Goal: Transaction & Acquisition: Purchase product/service

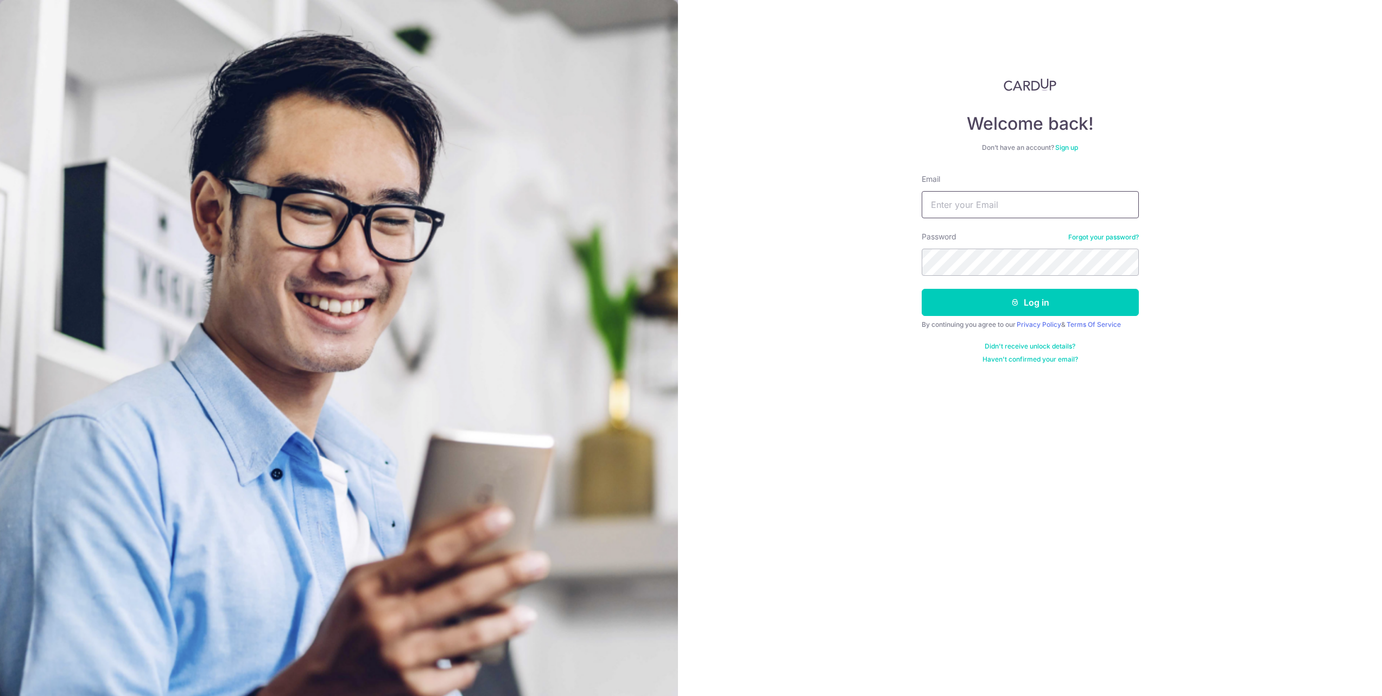
click at [1010, 202] on input "Email" at bounding box center [1030, 204] width 217 height 27
type input "[EMAIL_ADDRESS][DOMAIN_NAME]"
click at [836, 245] on div "Welcome back! Don’t have an account? Sign up Email whitehouse85@hotmail.com Pas…" at bounding box center [1030, 348] width 704 height 696
click at [922, 289] on button "Log in" at bounding box center [1030, 302] width 217 height 27
click at [956, 296] on button "Log in" at bounding box center [1030, 302] width 217 height 27
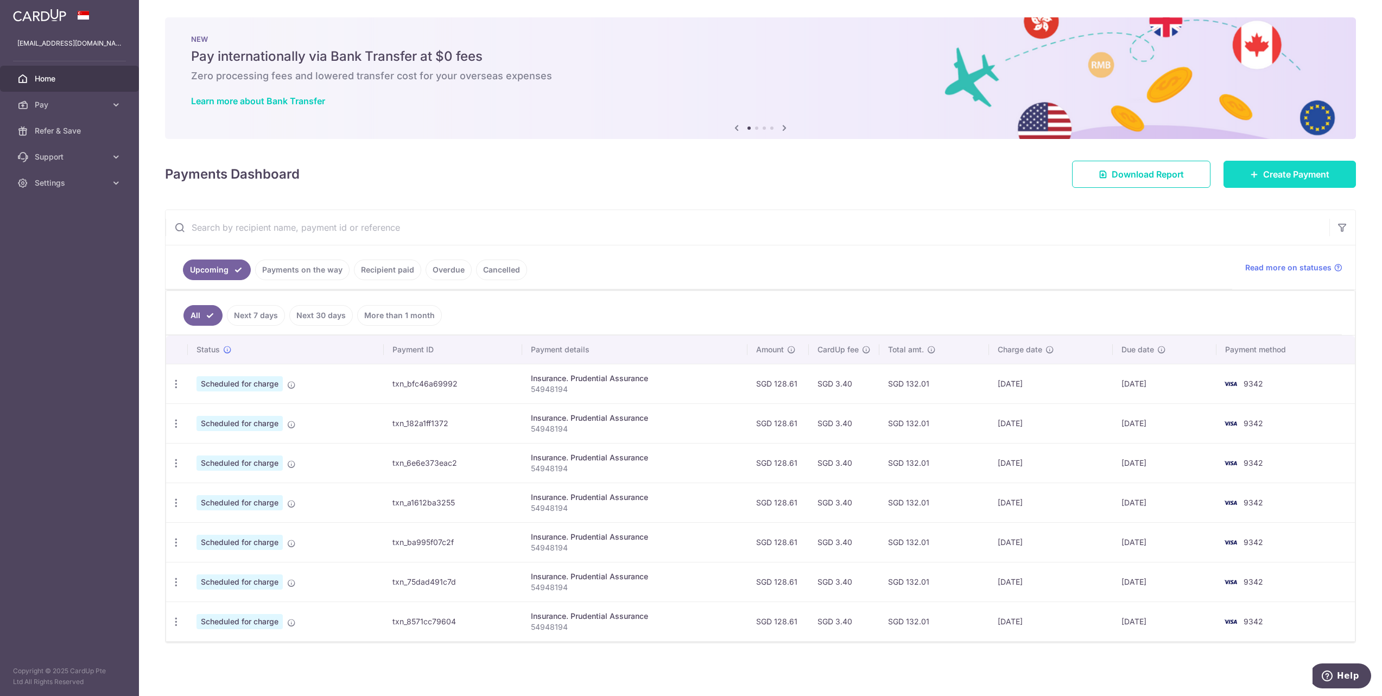
click at [1274, 167] on link "Create Payment" at bounding box center [1289, 174] width 132 height 27
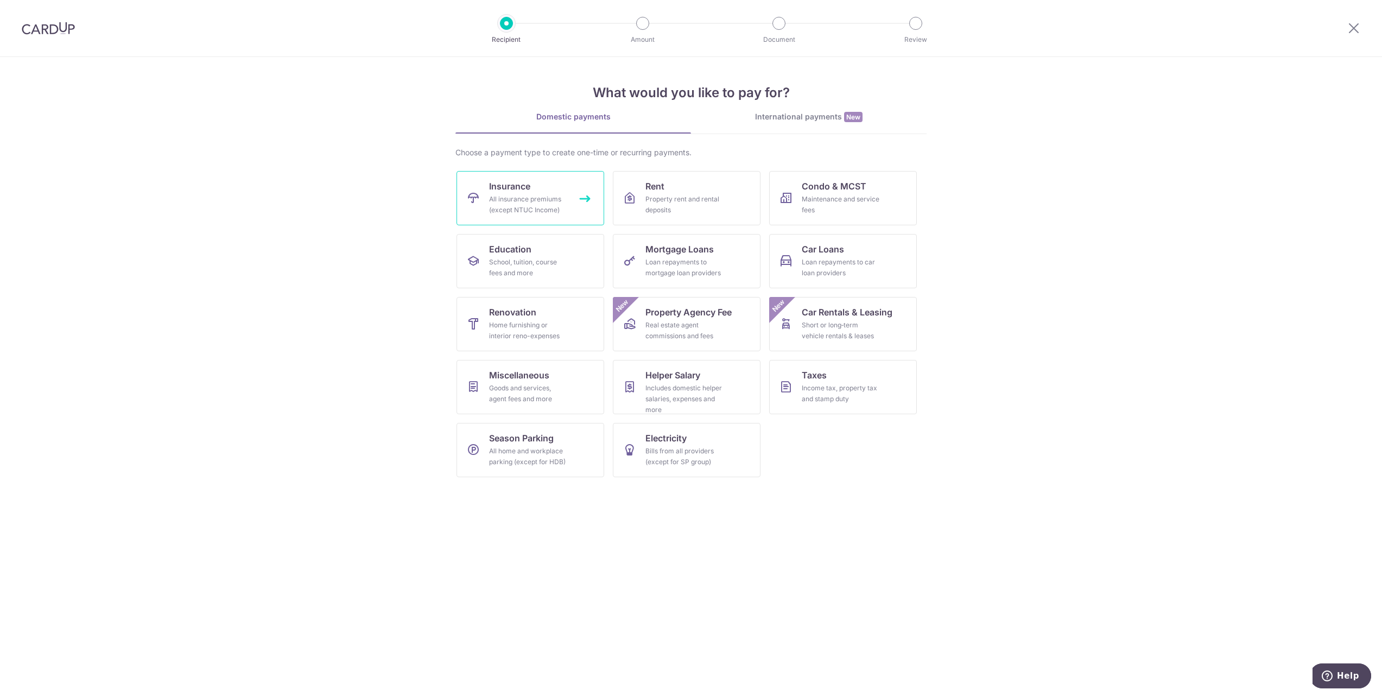
click at [551, 183] on link "Insurance All insurance premiums (except NTUC Income)" at bounding box center [530, 198] width 148 height 54
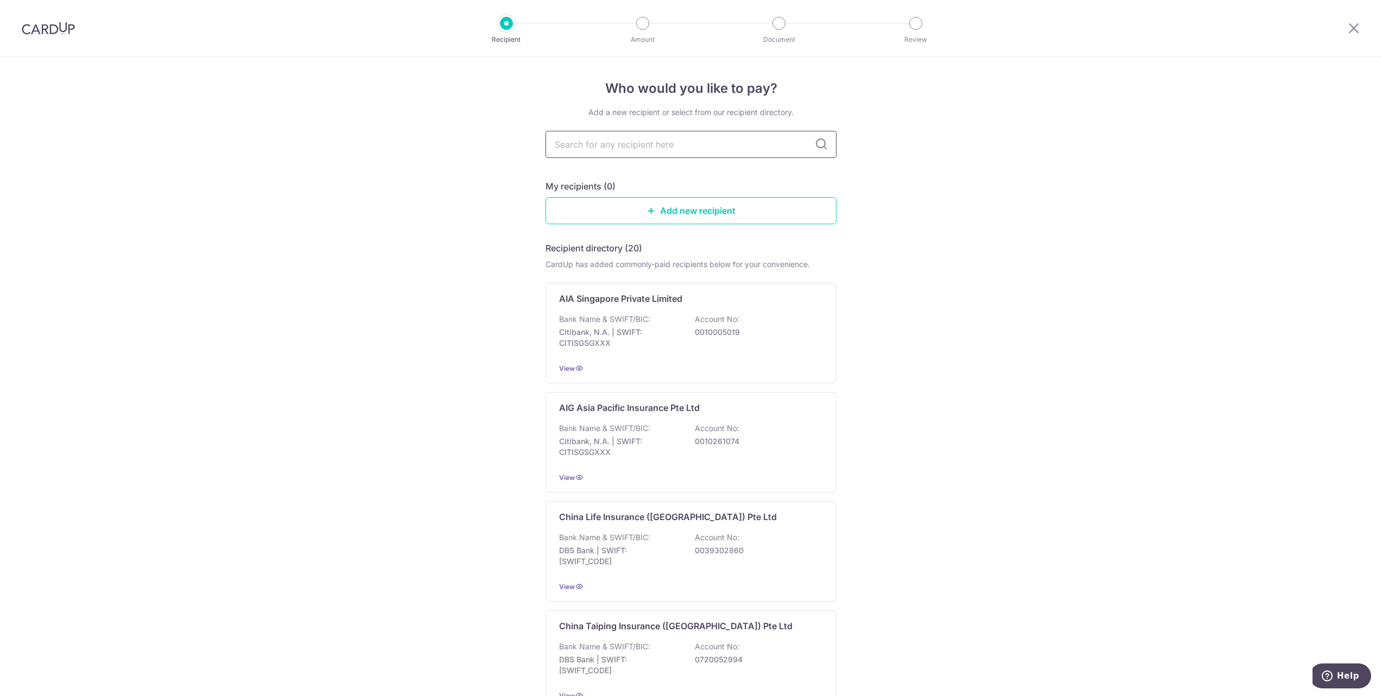
click at [647, 147] on input "text" at bounding box center [690, 144] width 291 height 27
type input "aia"
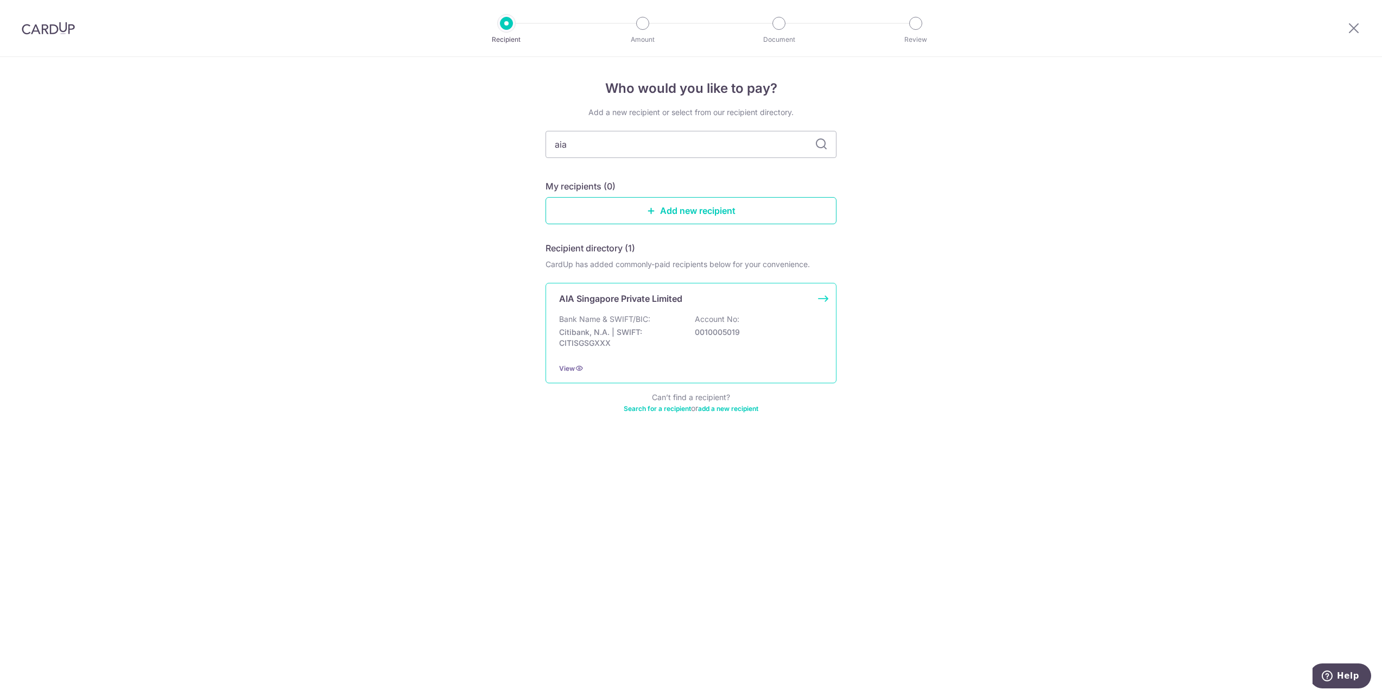
click at [634, 296] on p "AIA Singapore Private Limited" at bounding box center [620, 298] width 123 height 13
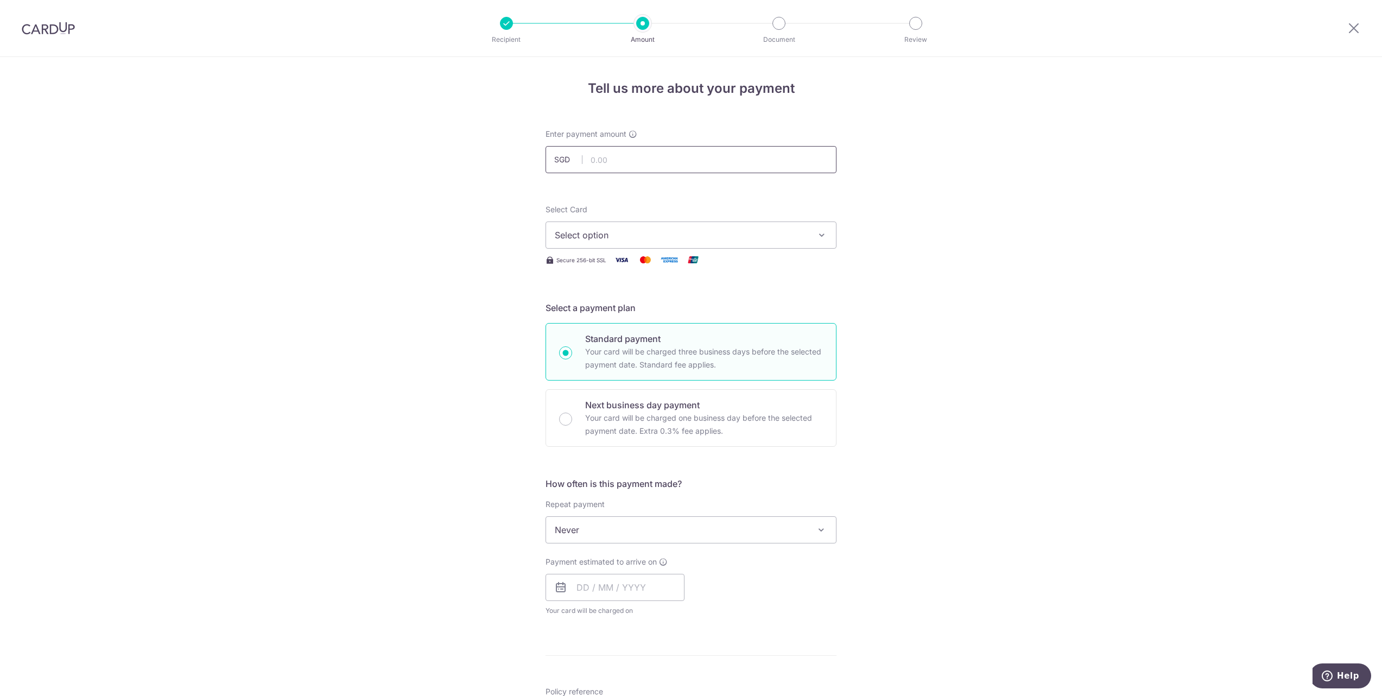
click at [610, 160] on input "text" at bounding box center [690, 159] width 291 height 27
type input "321.19"
click at [735, 188] on form "Enter payment amount SGD 321.19 321.19 Select Card Select option Add credit car…" at bounding box center [690, 558] width 291 height 859
click at [673, 239] on span "Select option" at bounding box center [681, 235] width 253 height 13
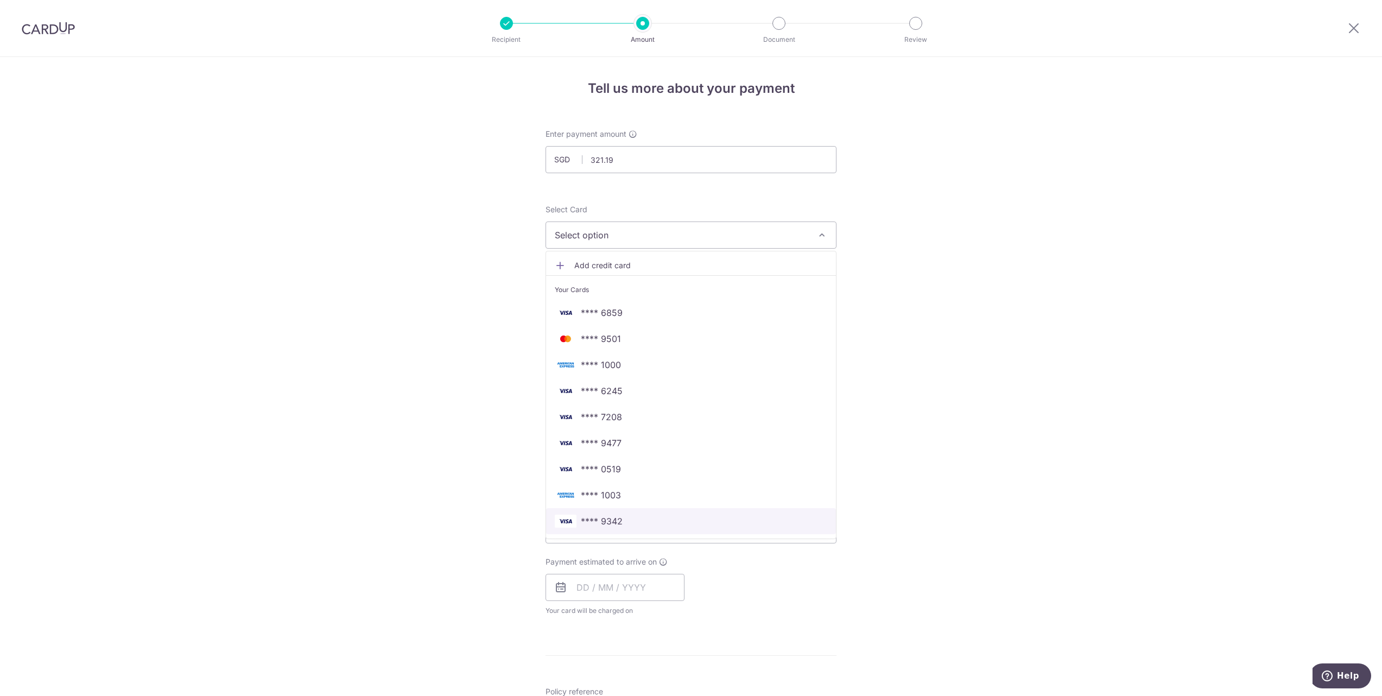
click at [611, 519] on span "**** 9342" at bounding box center [602, 521] width 42 height 13
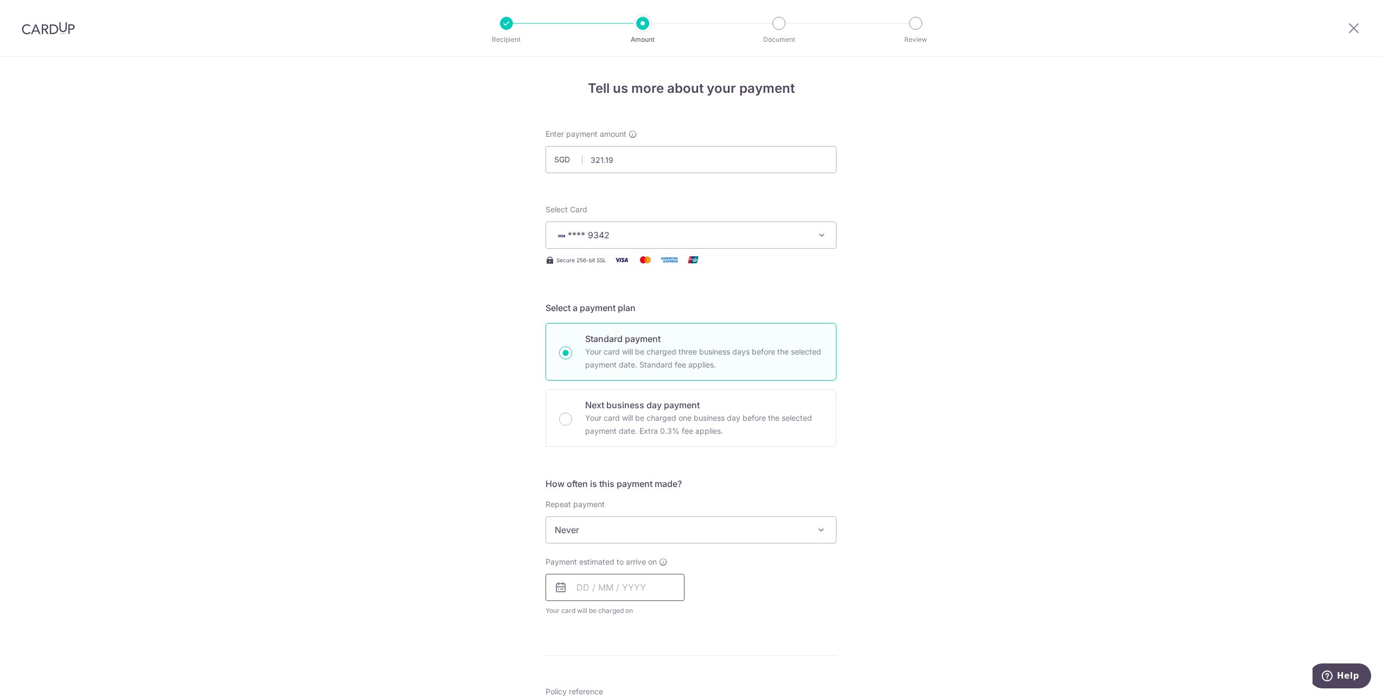
click at [575, 591] on input "text" at bounding box center [614, 587] width 139 height 27
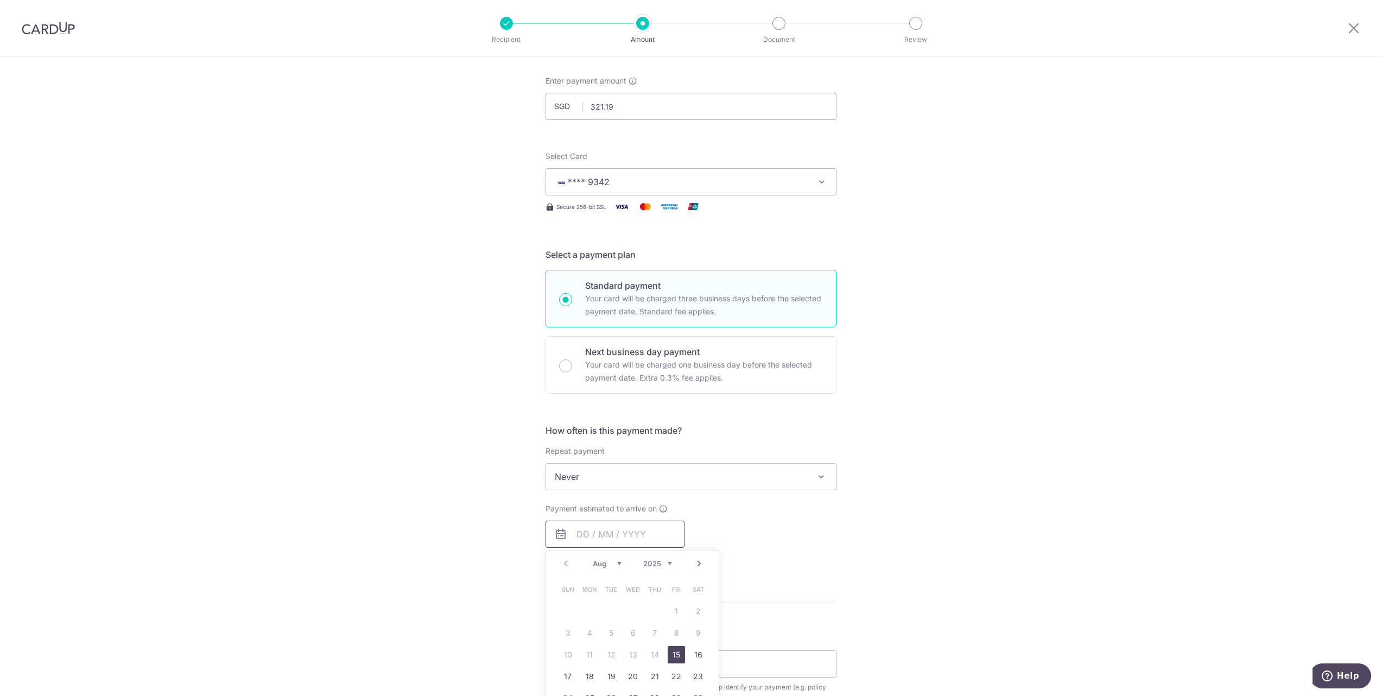
scroll to position [54, 0]
click at [675, 652] on link "15" at bounding box center [676, 653] width 17 height 17
type input "[DATE]"
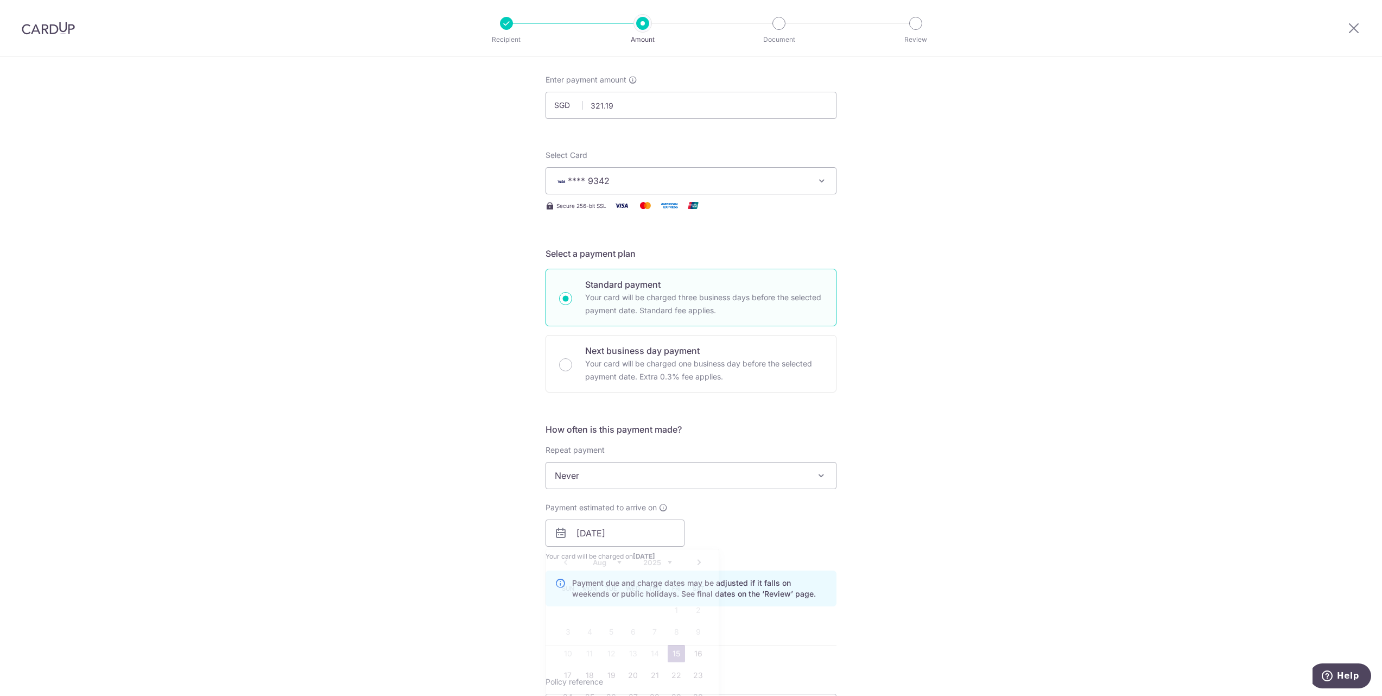
click at [773, 596] on p "Payment due and charge dates may be adjusted if it falls on weekends or public …" at bounding box center [699, 589] width 255 height 22
click at [883, 557] on div "Tell us more about your payment Enter payment amount SGD 321.19 321.19 Select C…" at bounding box center [691, 516] width 1382 height 1026
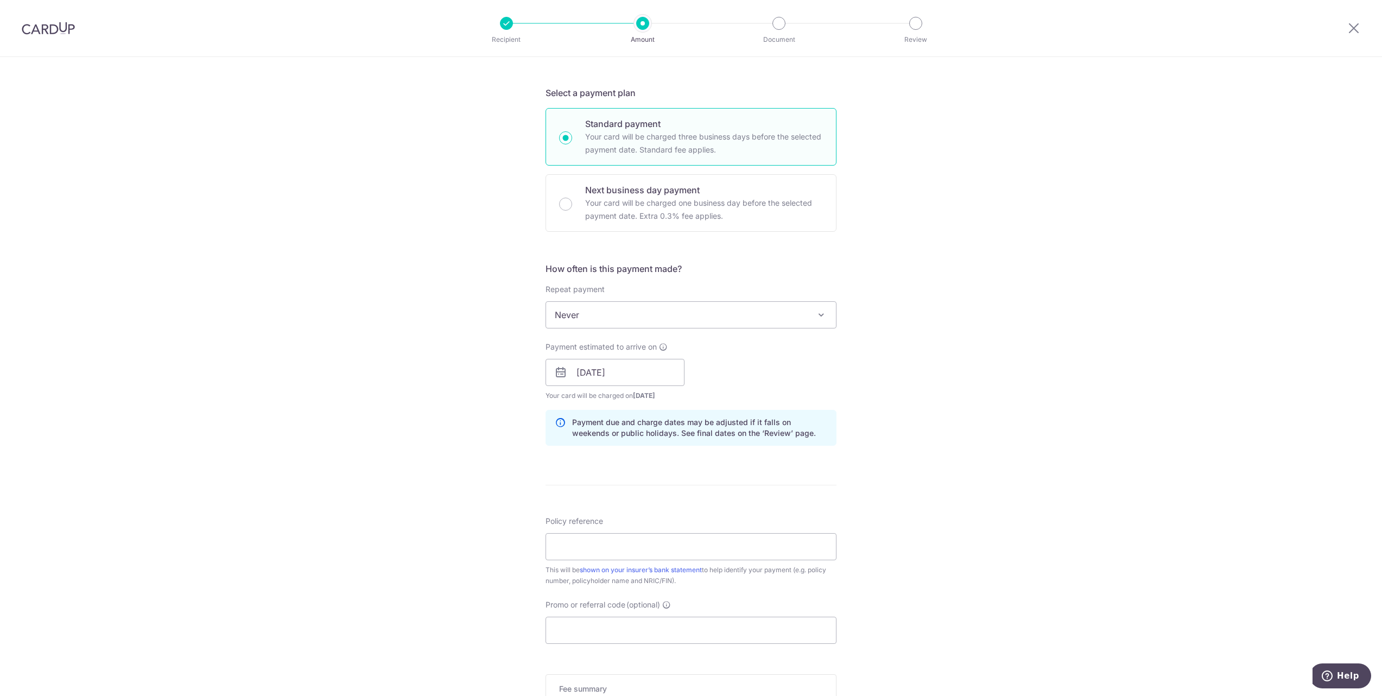
scroll to position [217, 0]
click at [588, 539] on input "Policy reference" at bounding box center [690, 544] width 291 height 27
type input "P521793854"
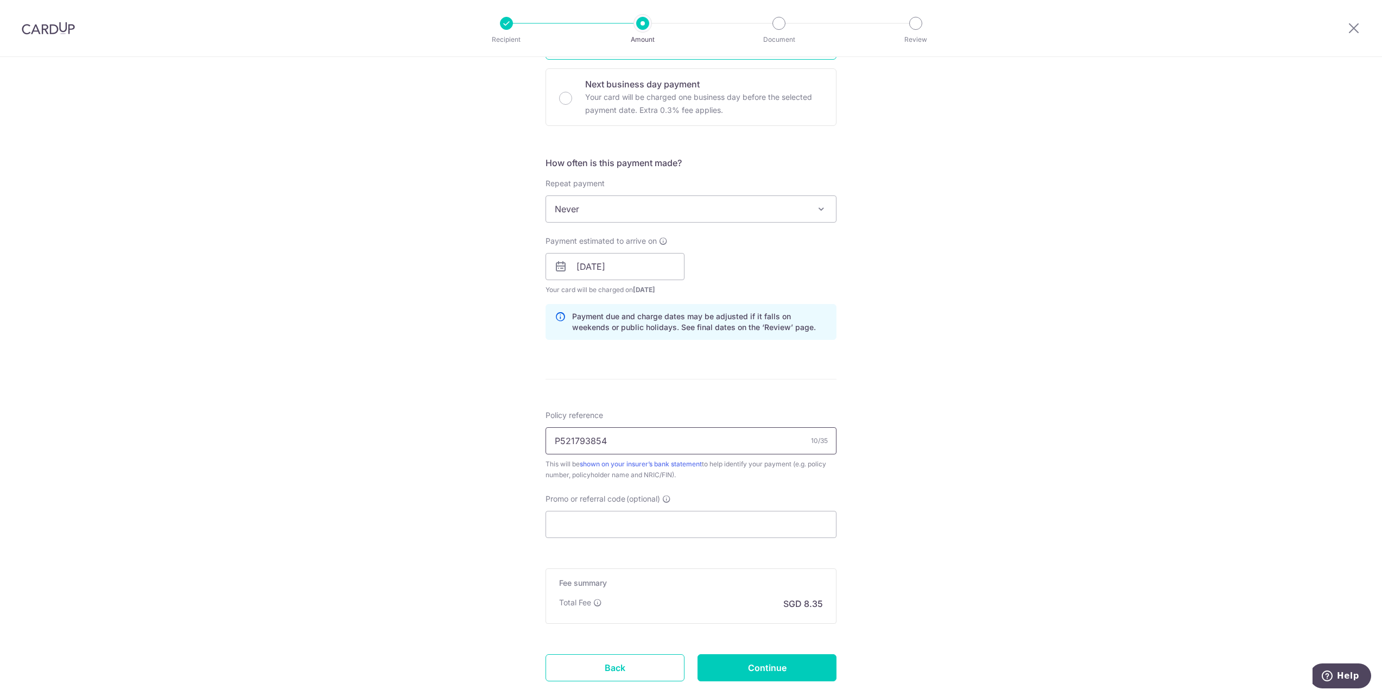
scroll to position [326, 0]
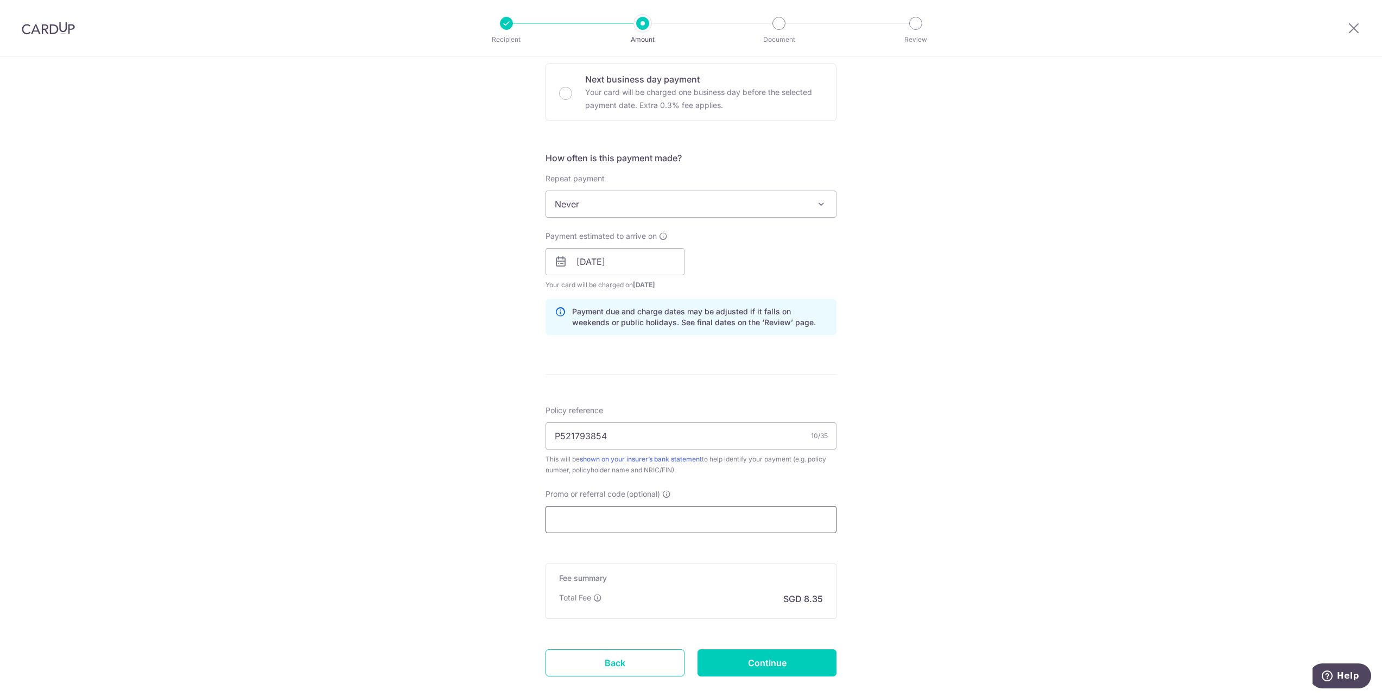
click at [576, 514] on input "Promo or referral code (optional)" at bounding box center [690, 519] width 291 height 27
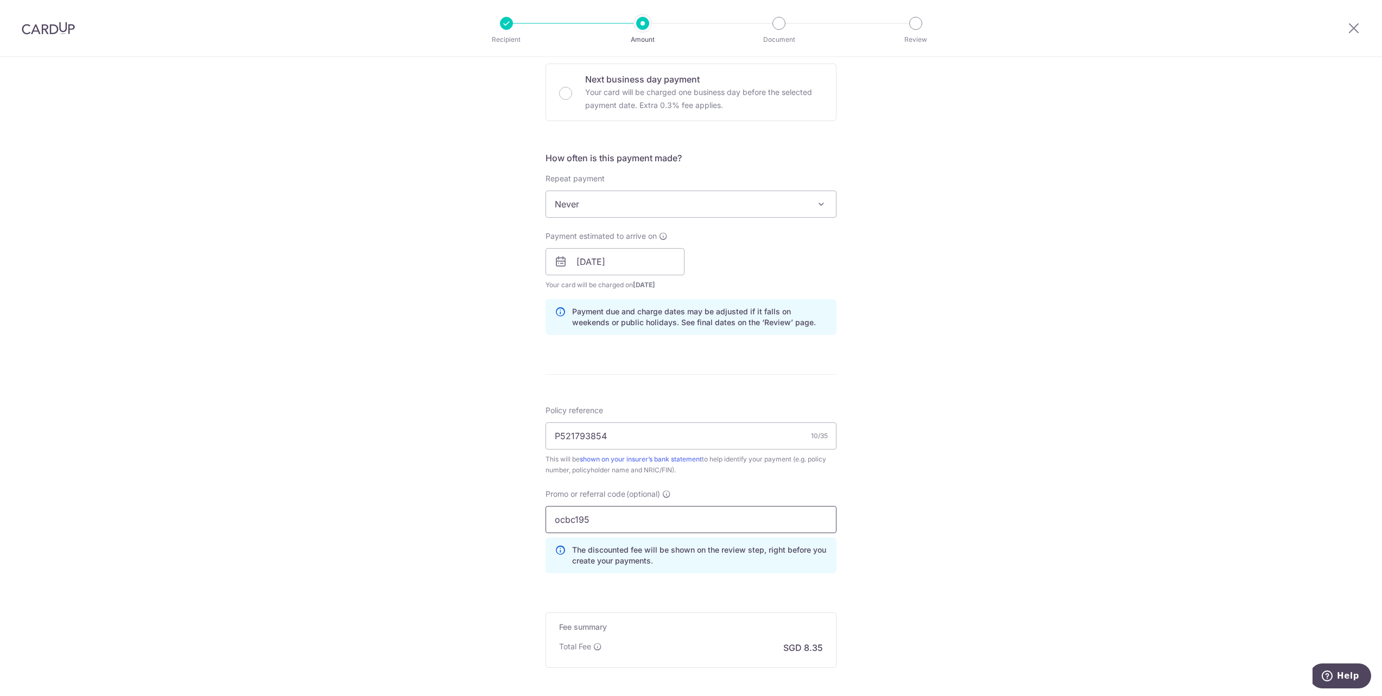
type input "ocbc195"
click at [487, 536] on div "Tell us more about your payment Enter payment amount SGD 321.19 321.19 Select C…" at bounding box center [691, 268] width 1382 height 1075
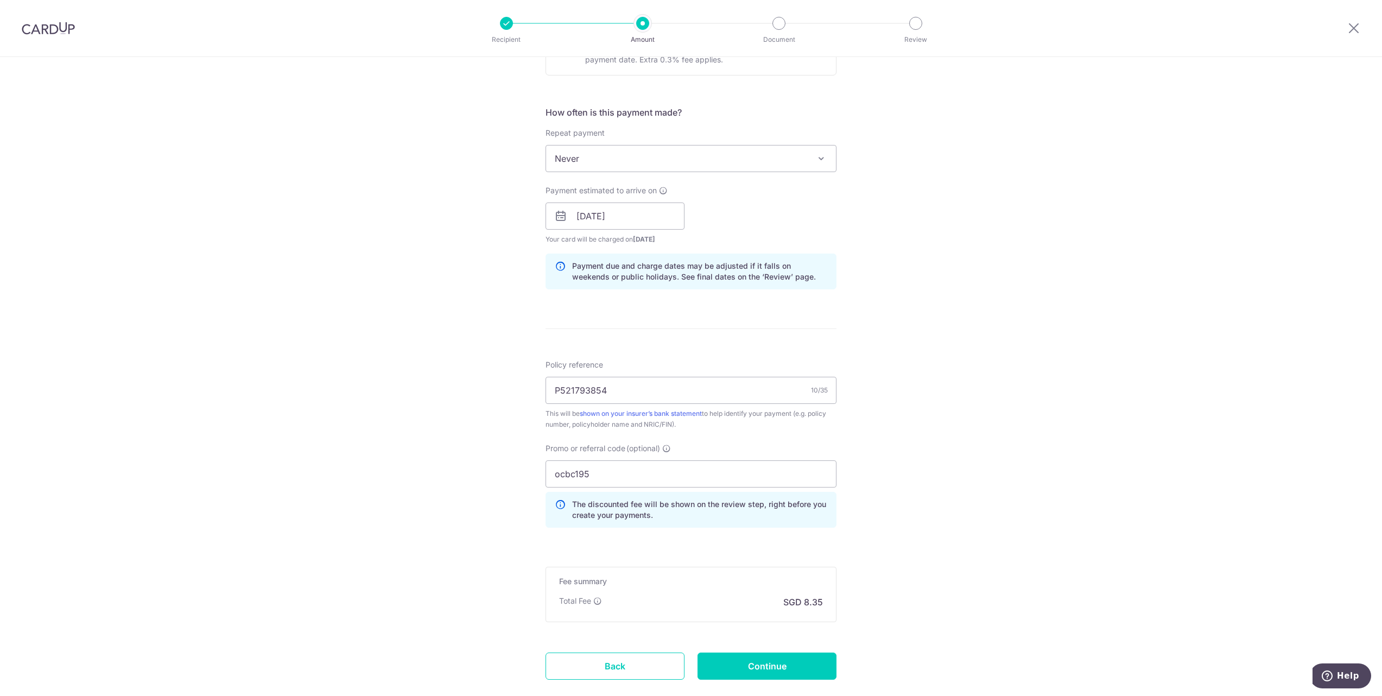
scroll to position [433, 0]
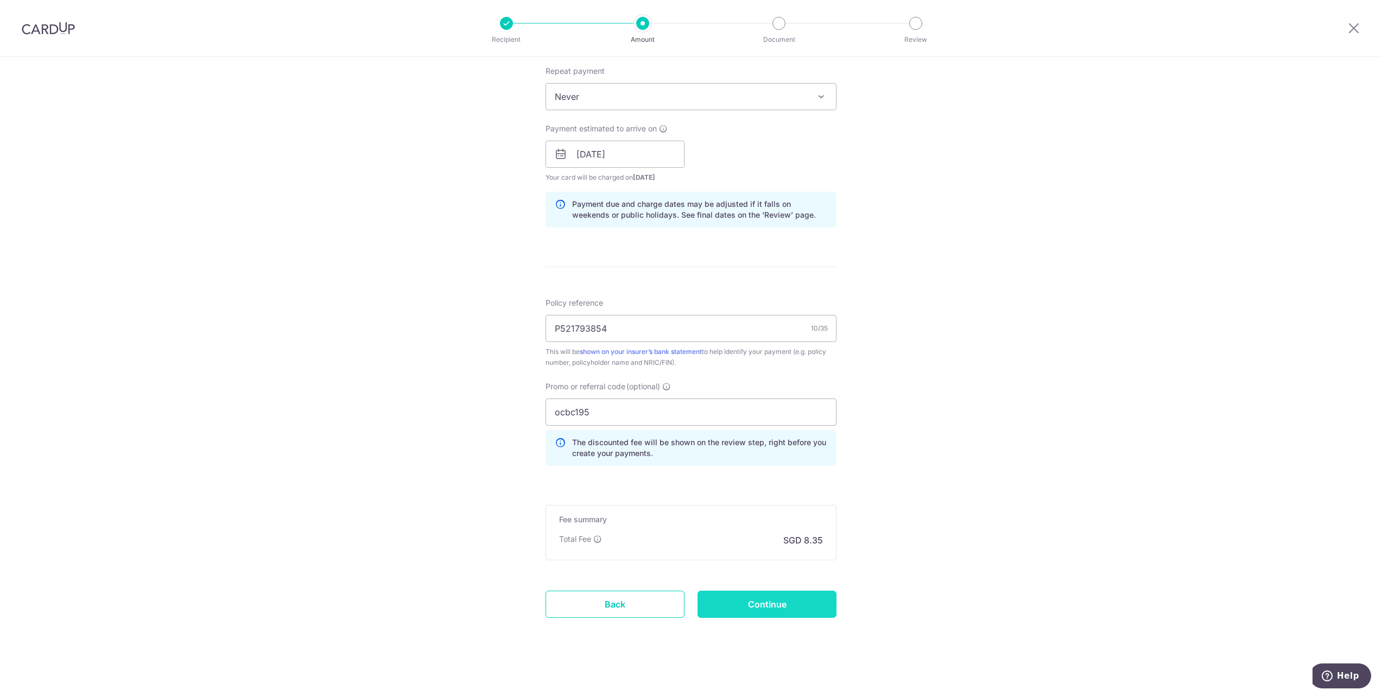
click at [750, 601] on input "Continue" at bounding box center [766, 604] width 139 height 27
type input "Create Schedule"
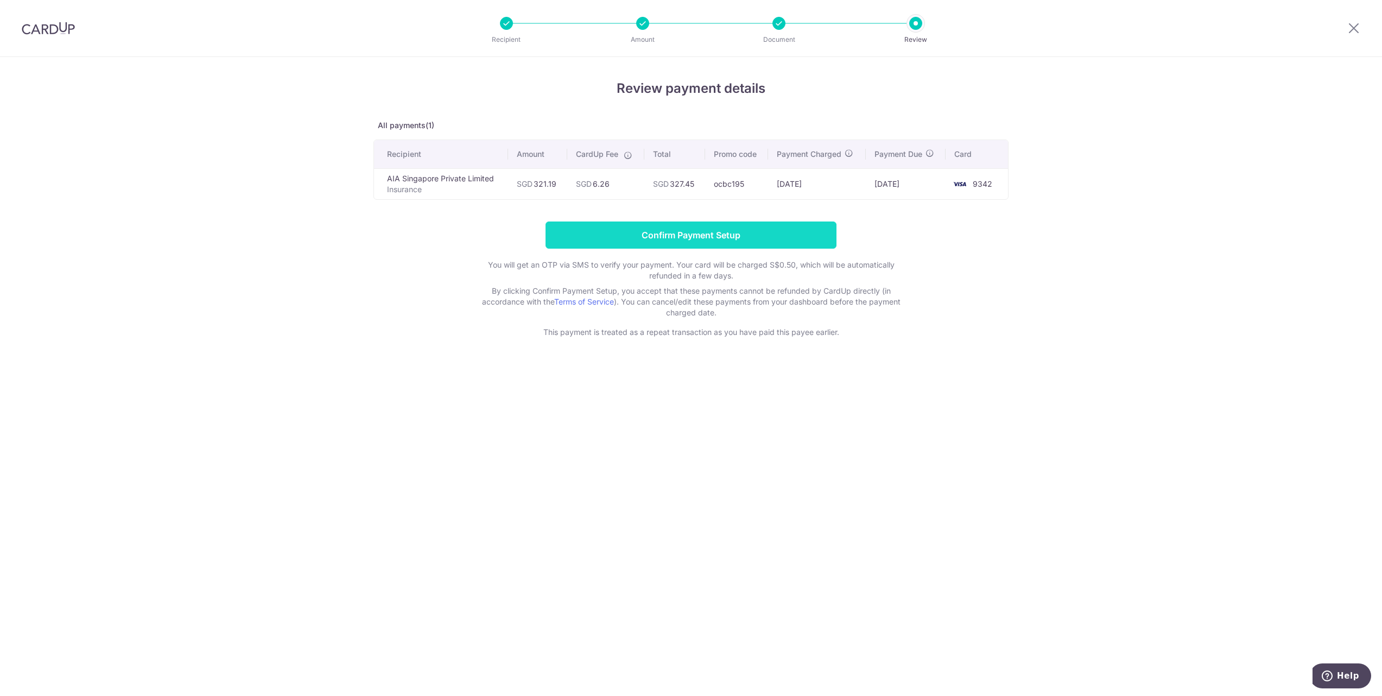
click at [807, 237] on input "Confirm Payment Setup" at bounding box center [690, 234] width 291 height 27
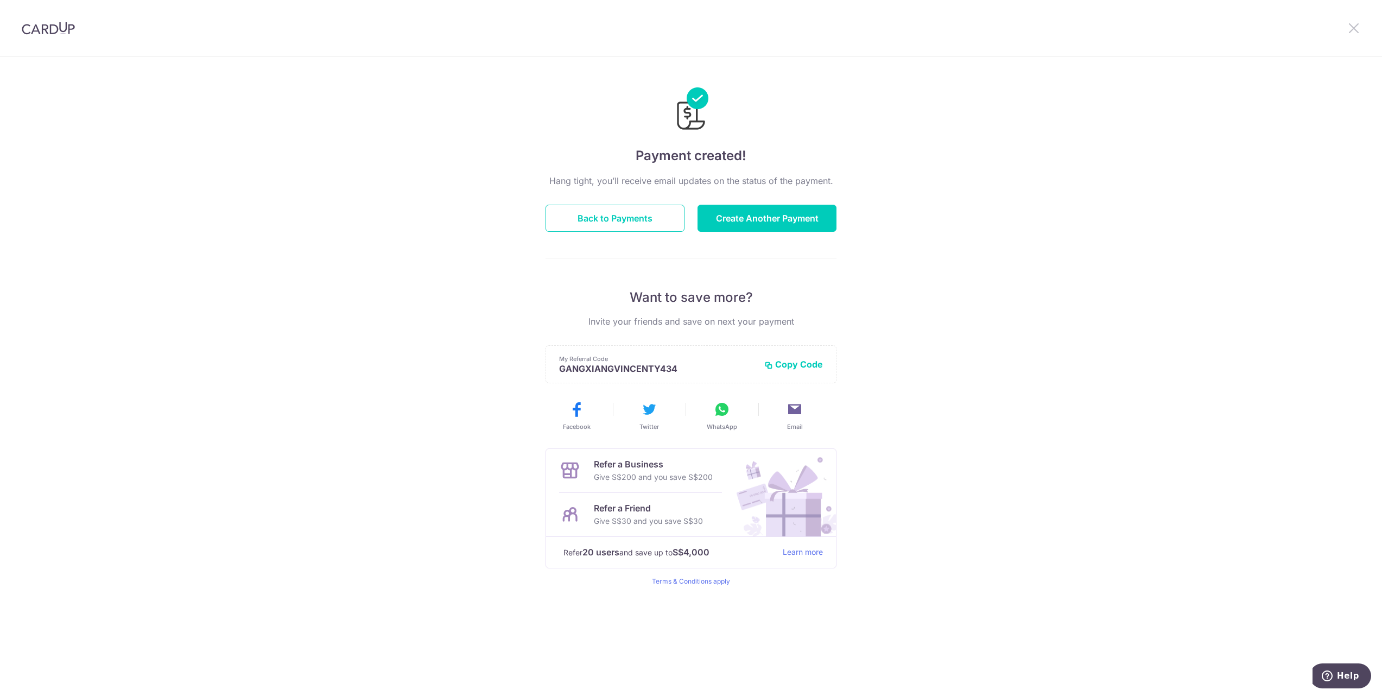
click at [1354, 25] on icon at bounding box center [1353, 28] width 13 height 14
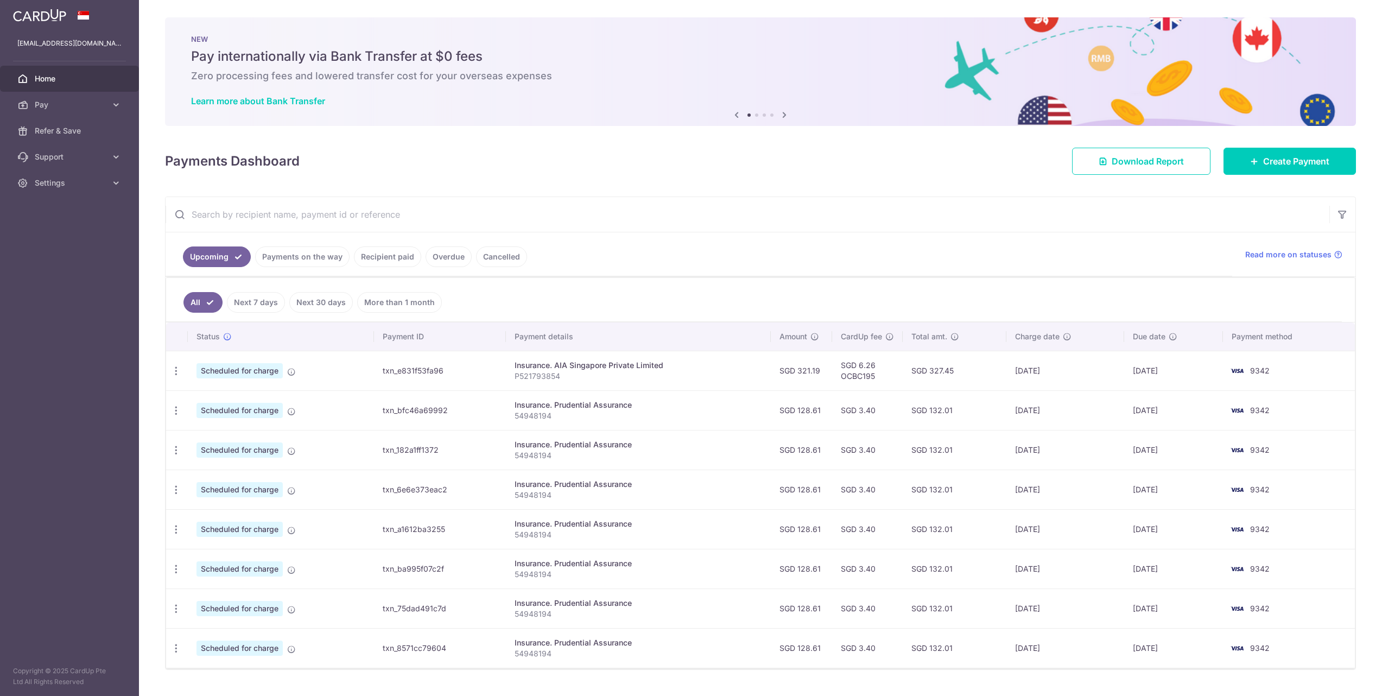
click at [1349, 26] on div "NEW Pay internationally via Bank Transfer at $0 fees Zero processing fees and l…" at bounding box center [760, 71] width 1191 height 109
click at [89, 175] on link "Settings" at bounding box center [69, 183] width 139 height 26
click at [69, 331] on aside "[EMAIL_ADDRESS][DOMAIN_NAME] Home Pay Payments Recipients Cards Refer & Save Su…" at bounding box center [69, 348] width 139 height 696
click at [48, 234] on span "Logout" at bounding box center [71, 235] width 72 height 11
